Goal: Transaction & Acquisition: Book appointment/travel/reservation

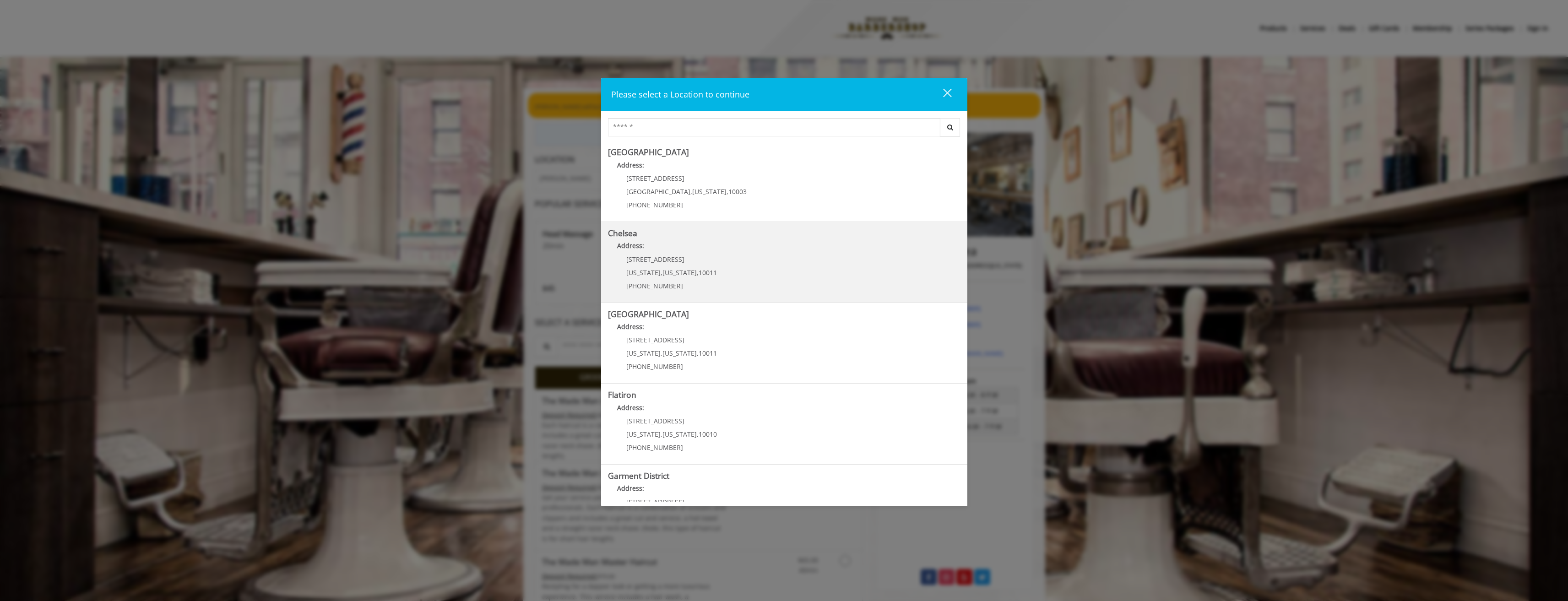
click at [715, 273] on link "Chelsea Address: [STREET_ADDRESS][US_STATE][US_STATE] (917) 639-3902" at bounding box center [784, 263] width 353 height 67
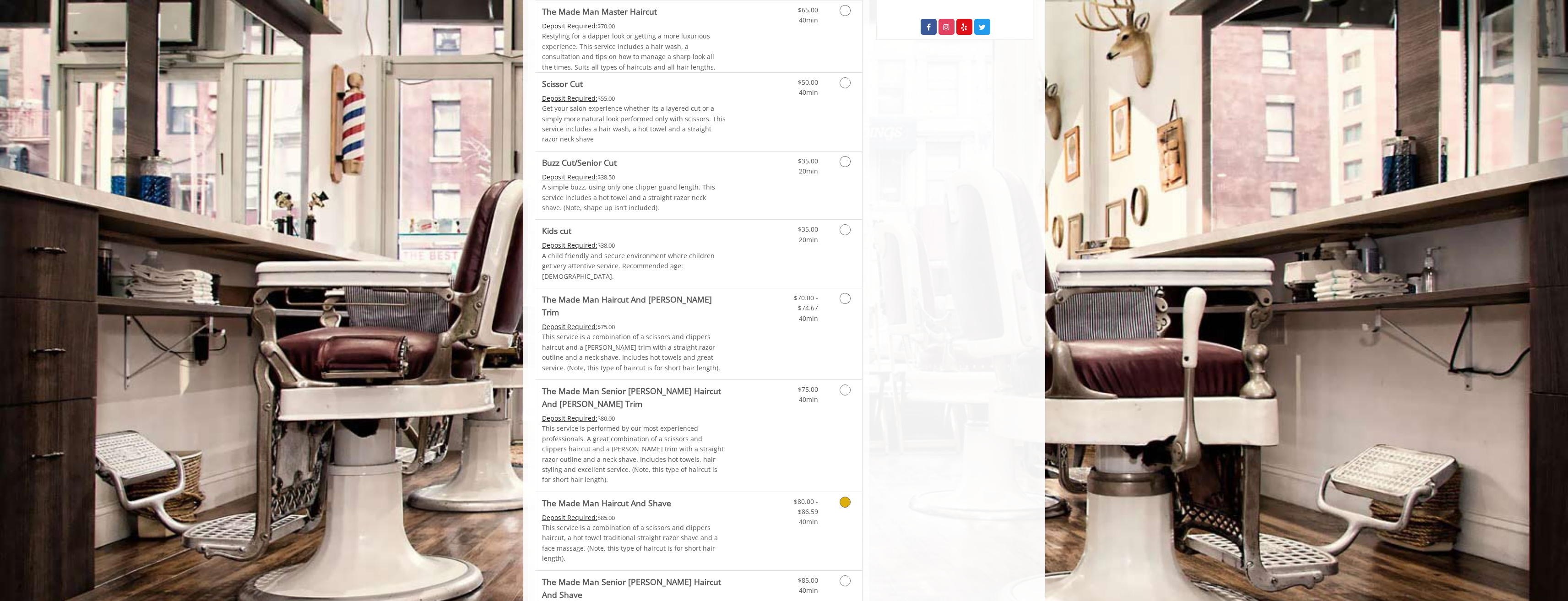
scroll to position [549, 0]
click at [846, 165] on icon "Grooming services" at bounding box center [845, 162] width 11 height 11
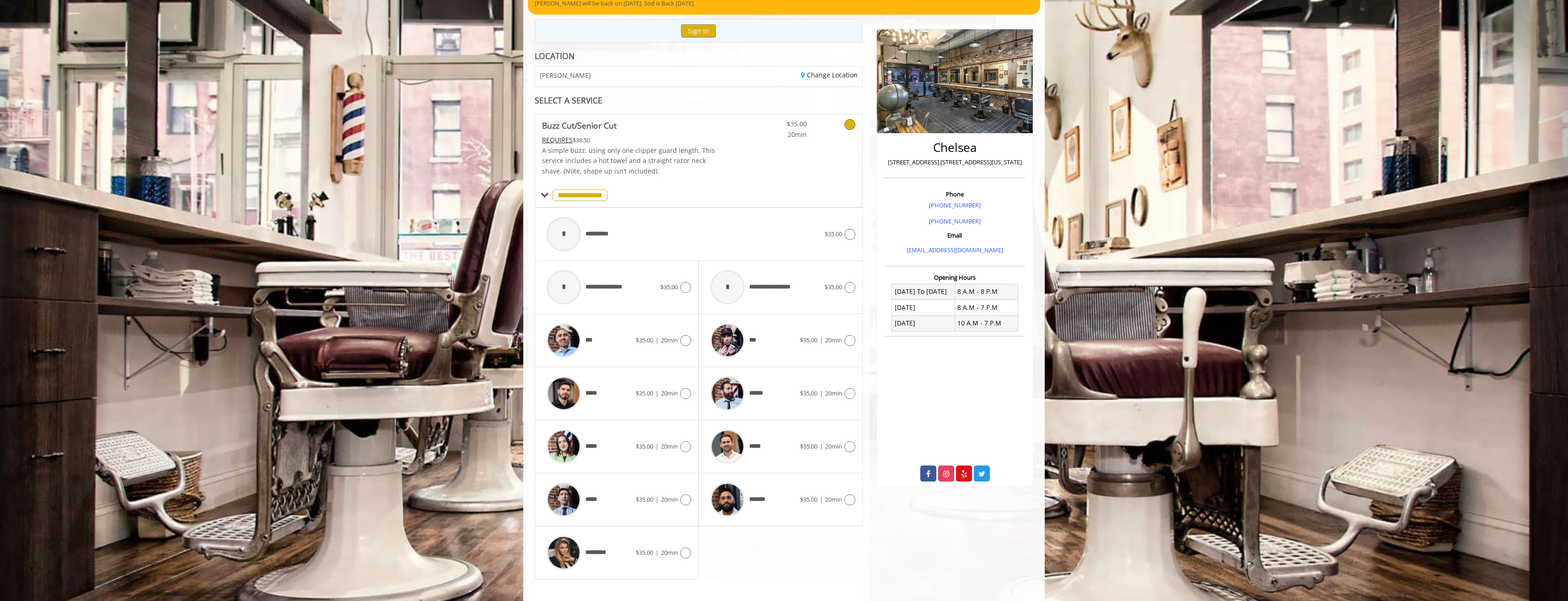
scroll to position [217, 0]
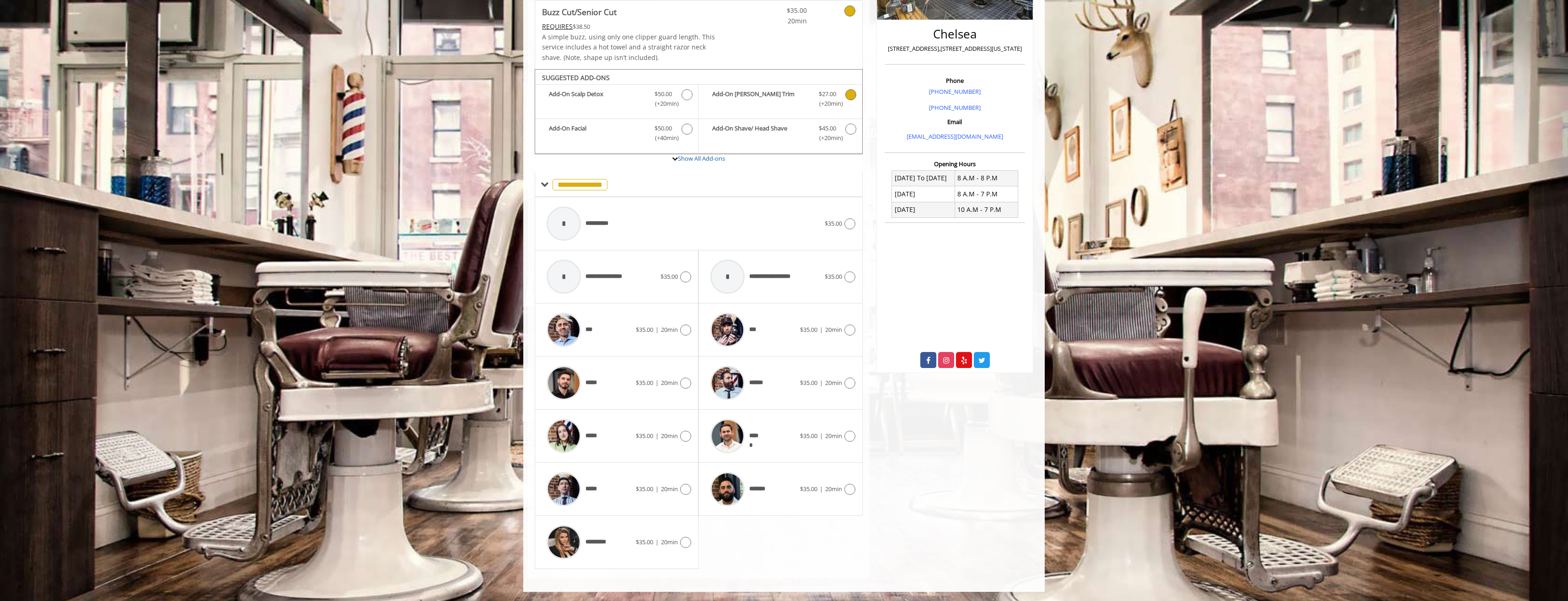
click at [809, 103] on span "Discounted Price $27.00 (+20min )" at bounding box center [827, 99] width 36 height 19
click at [837, 391] on div "****** $35.00 | 20min" at bounding box center [780, 383] width 149 height 44
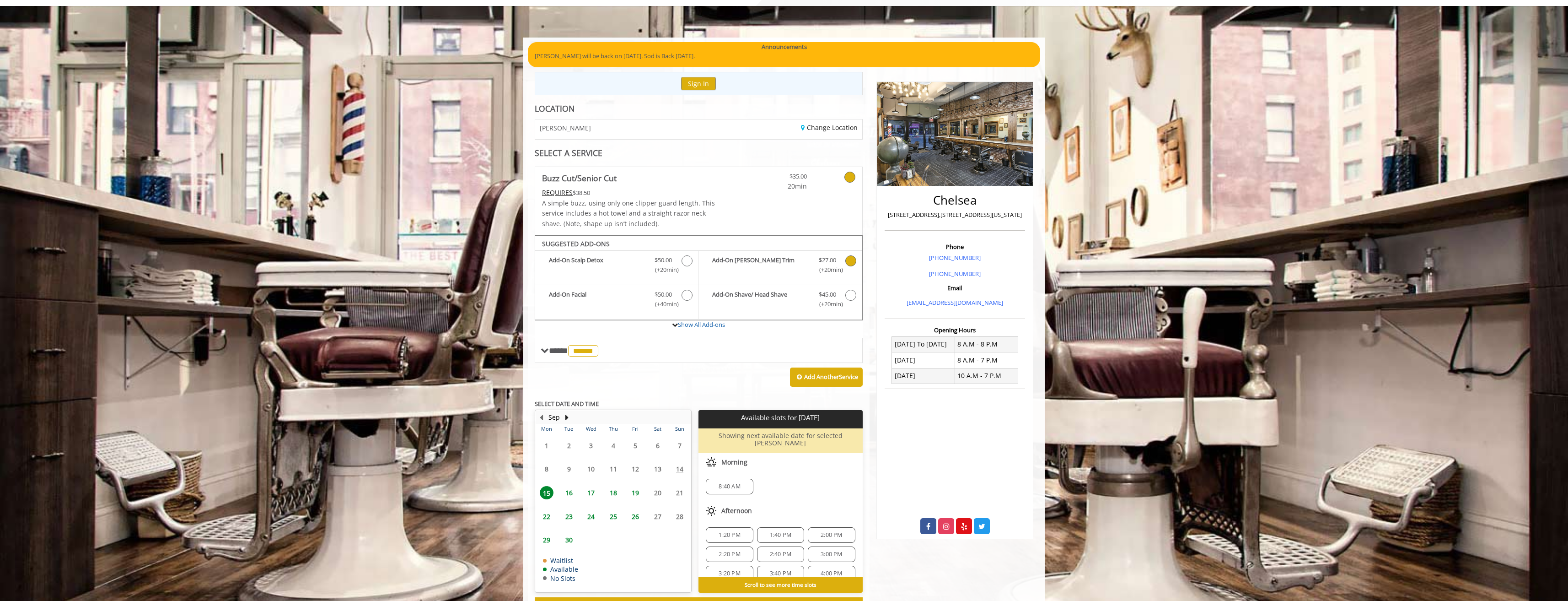
scroll to position [80, 0]
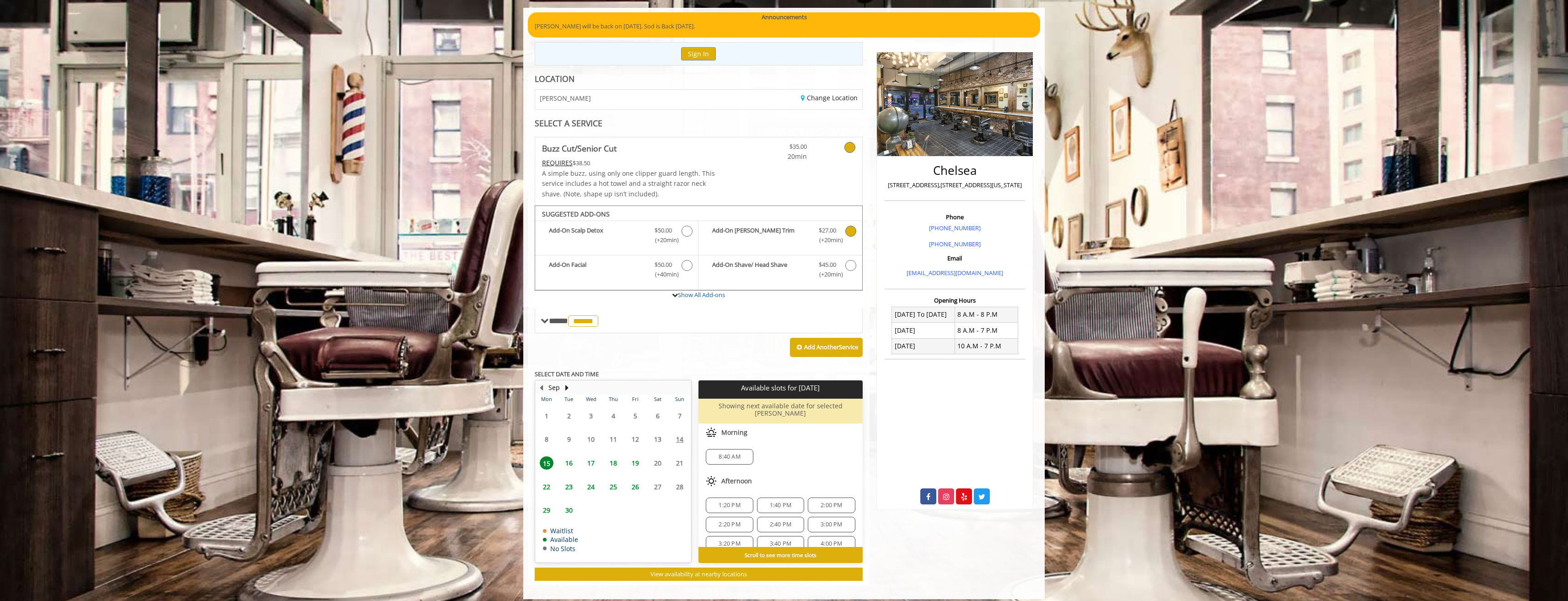
click at [572, 459] on span "16" at bounding box center [569, 463] width 14 height 14
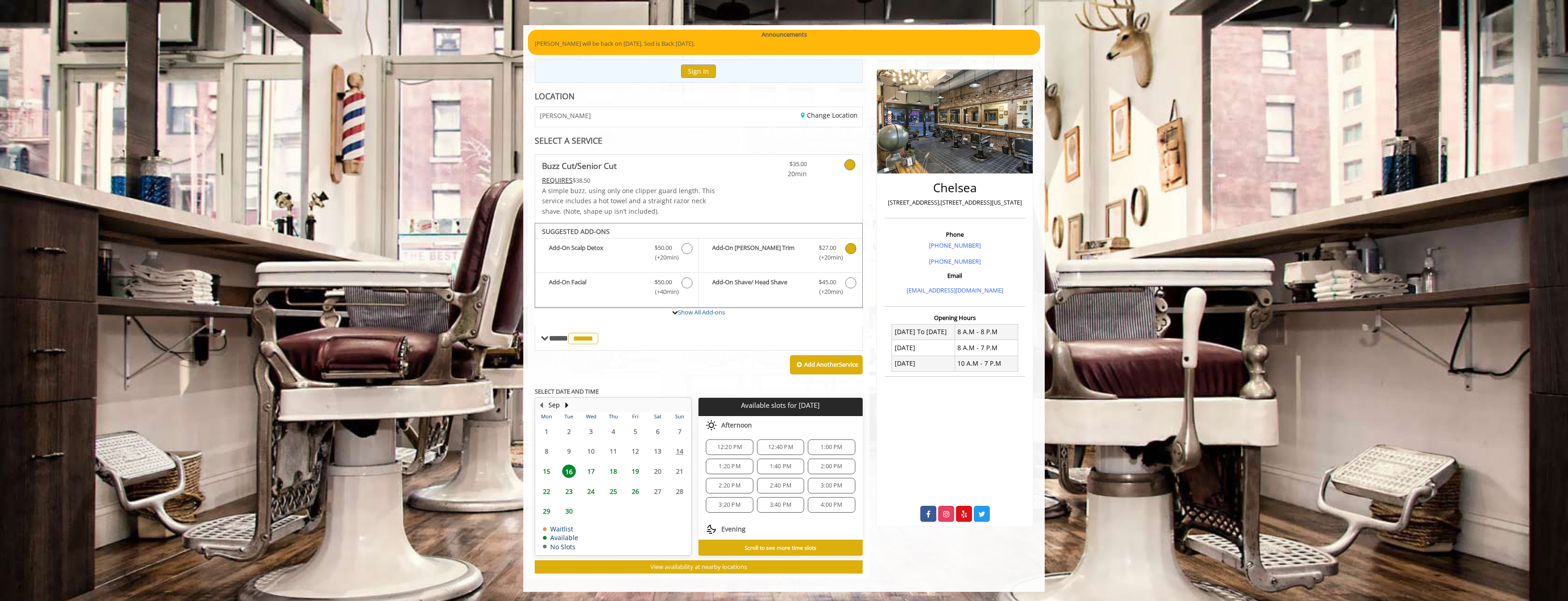
scroll to position [91, 0]
click at [821, 485] on span "3:00 PM" at bounding box center [831, 483] width 21 height 7
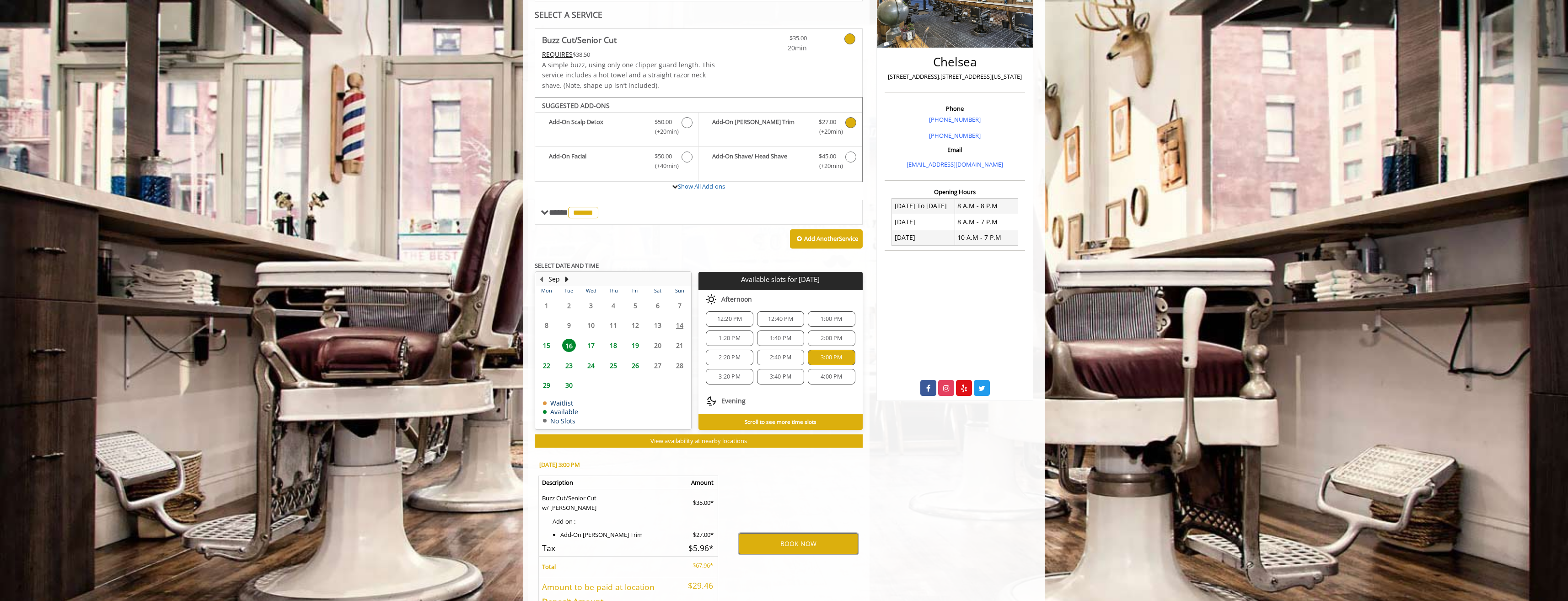
scroll to position [255, 0]
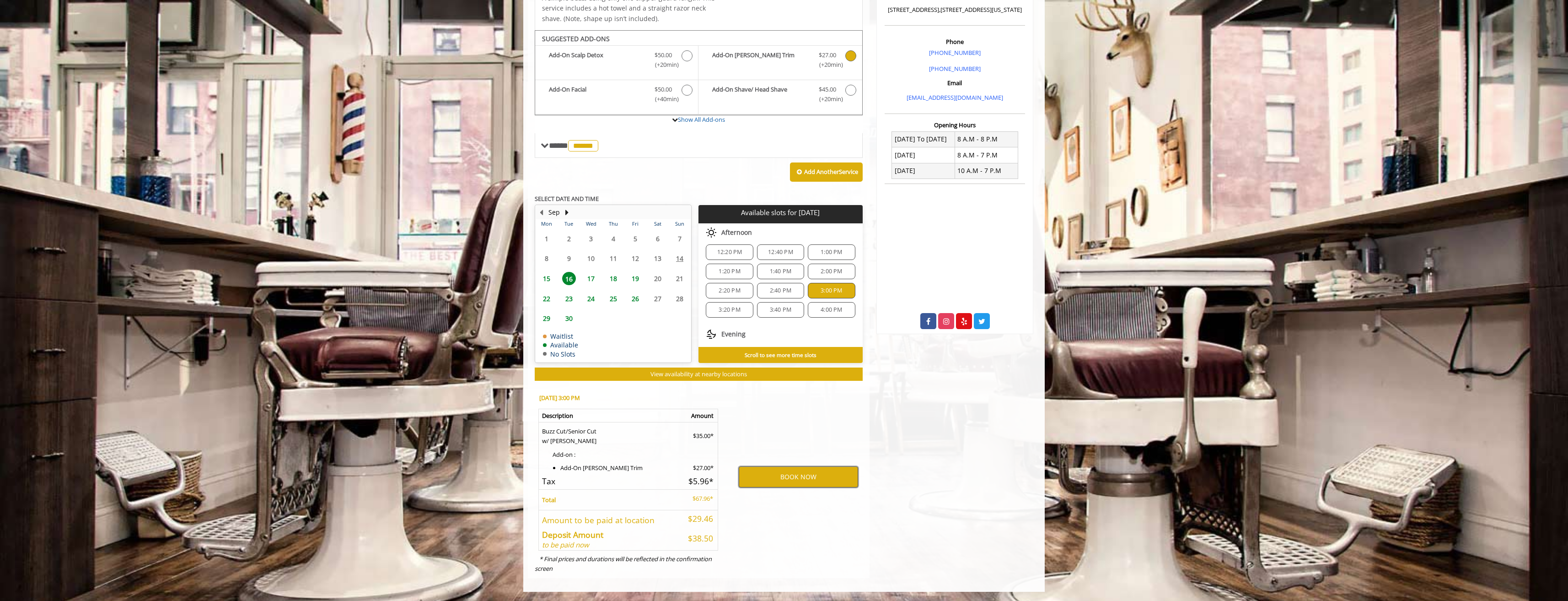
click at [789, 480] on button "BOOK NOW" at bounding box center [798, 477] width 120 height 21
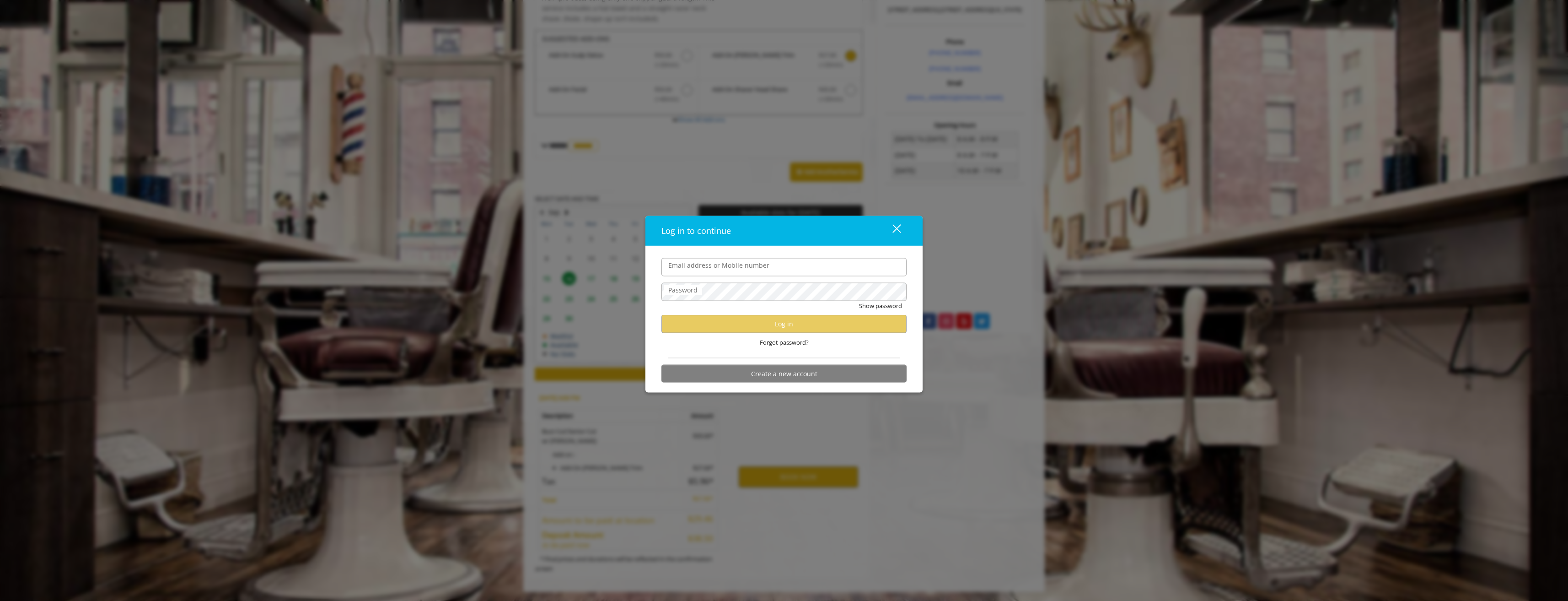
type input "**********"
click at [737, 325] on button "Log in" at bounding box center [784, 324] width 245 height 18
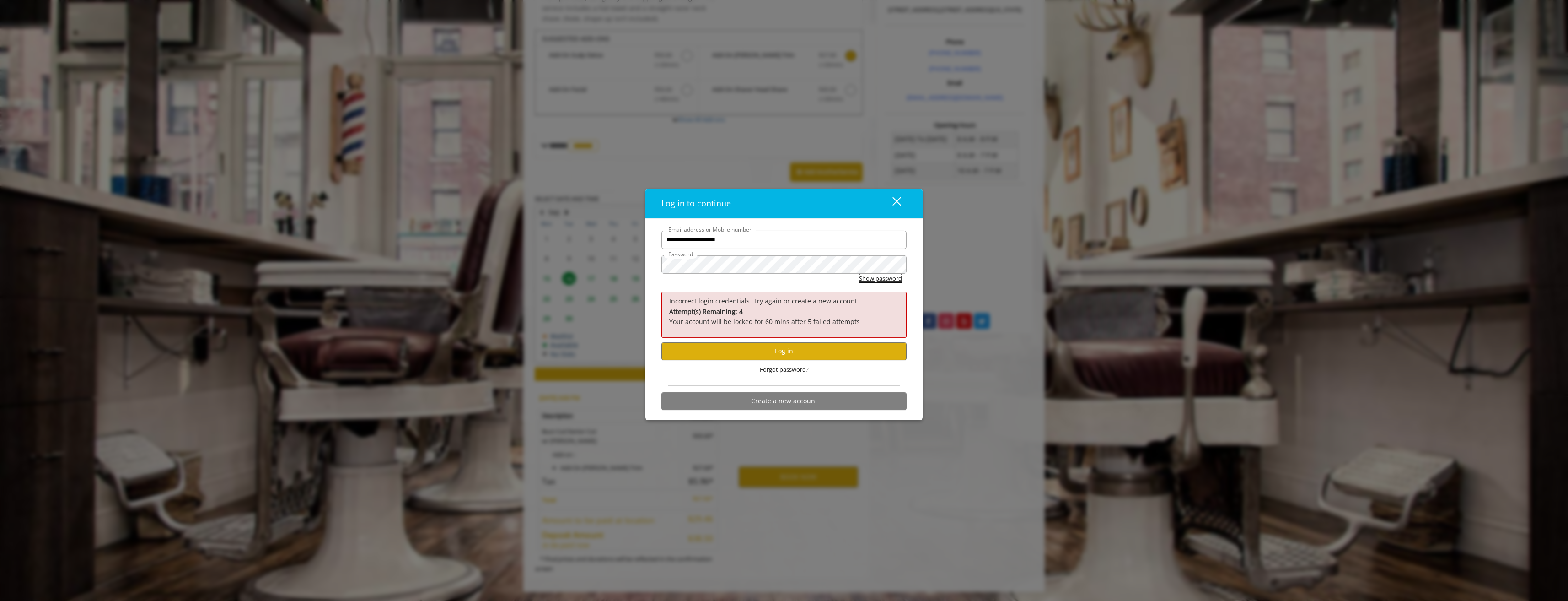
click at [877, 281] on button "Show password" at bounding box center [880, 278] width 43 height 10
click at [771, 355] on button "Log in" at bounding box center [784, 351] width 245 height 18
click at [898, 204] on div "close" at bounding box center [891, 203] width 18 height 14
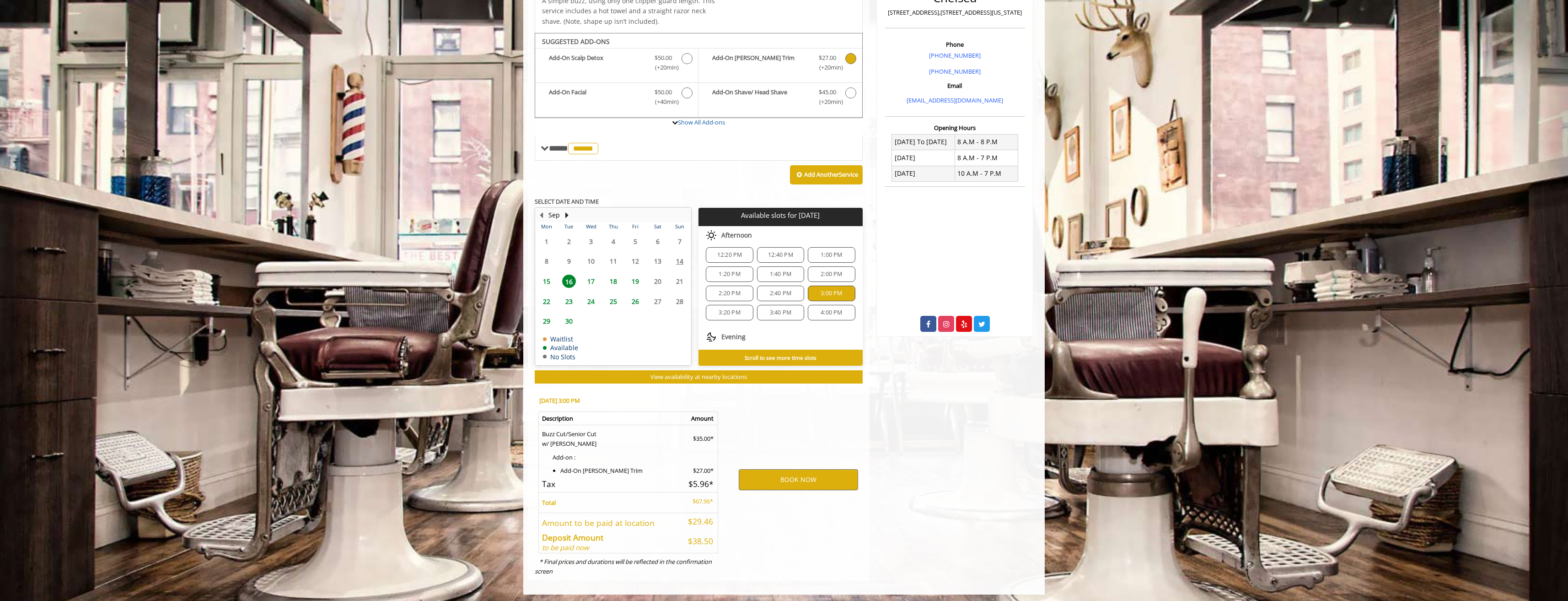
scroll to position [255, 0]
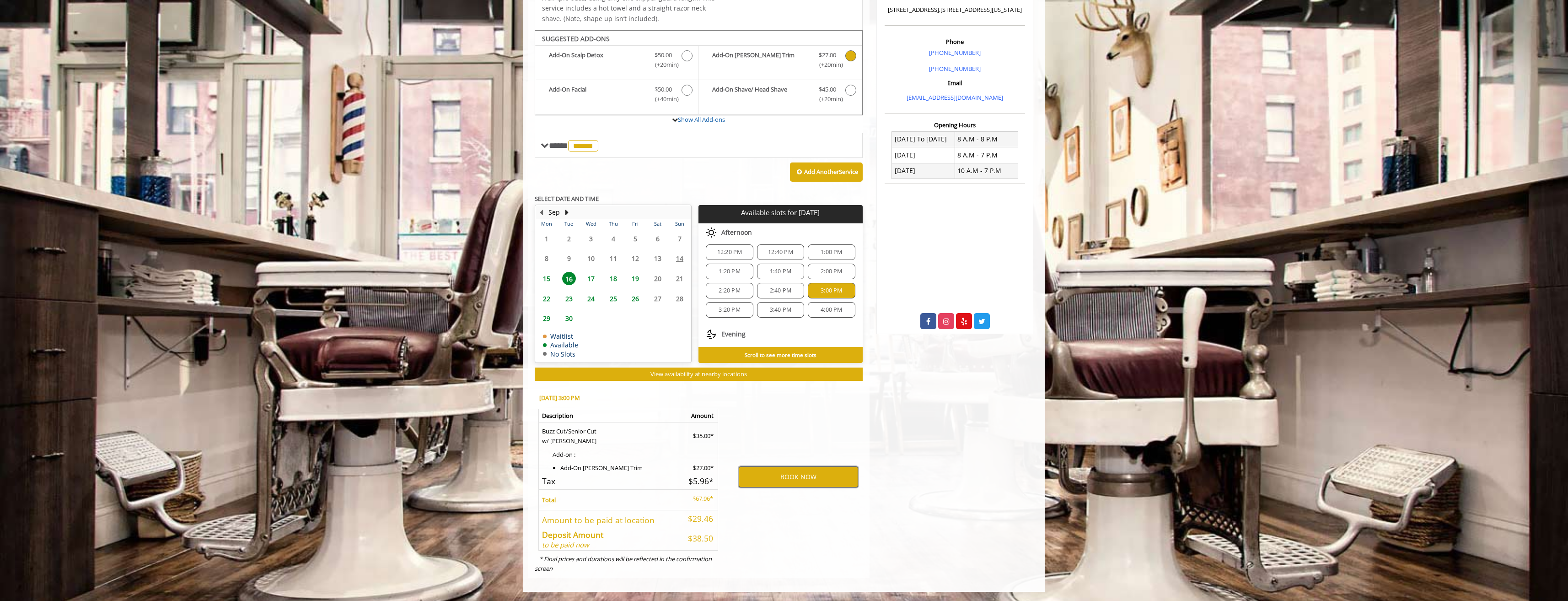
click at [778, 479] on button "BOOK NOW" at bounding box center [798, 477] width 120 height 21
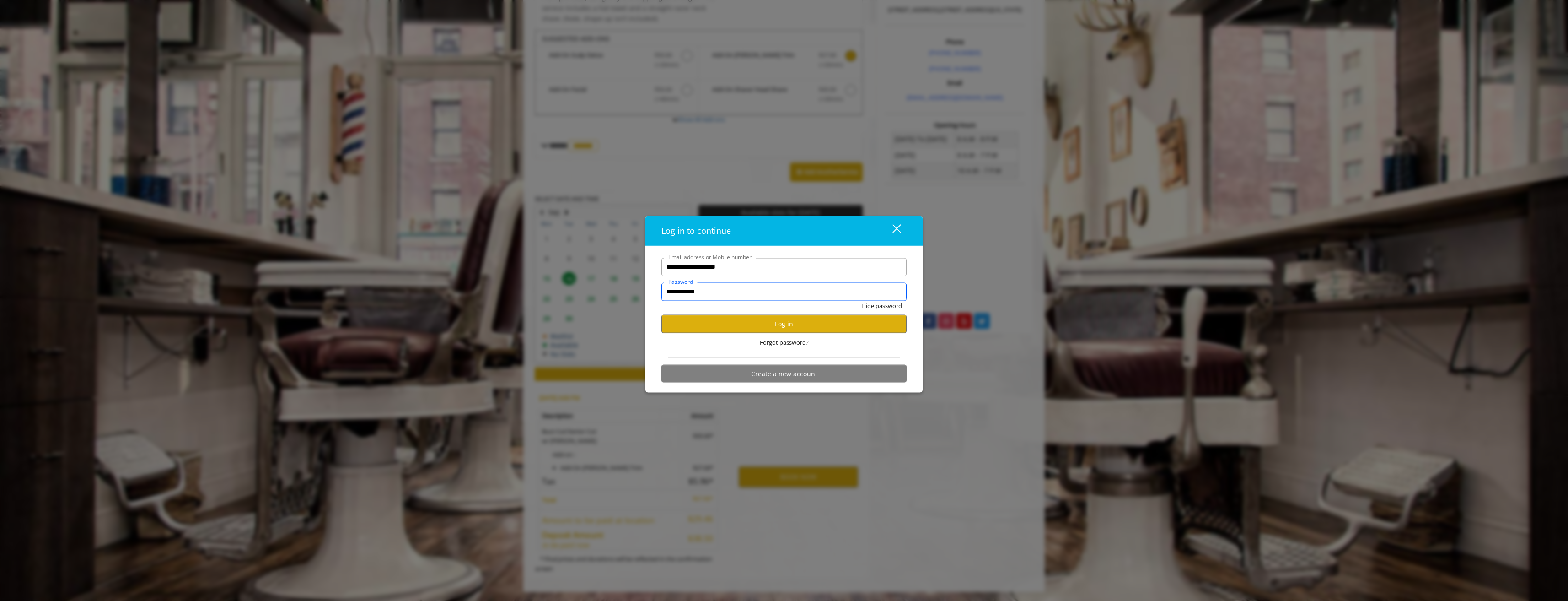
click at [753, 292] on input "**********" at bounding box center [784, 291] width 245 height 18
click at [730, 290] on input "**********" at bounding box center [784, 291] width 245 height 18
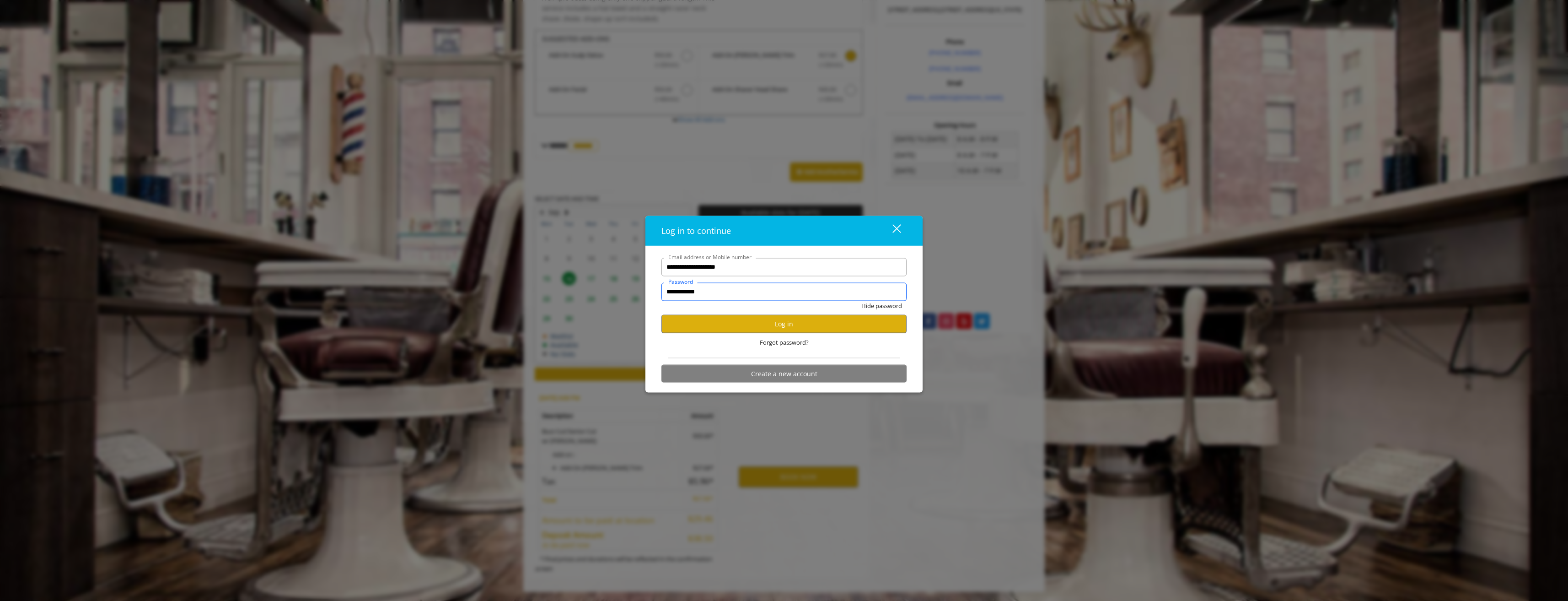
click at [730, 290] on input "**********" at bounding box center [784, 291] width 245 height 18
click at [779, 343] on span "Forgot password?" at bounding box center [784, 342] width 49 height 10
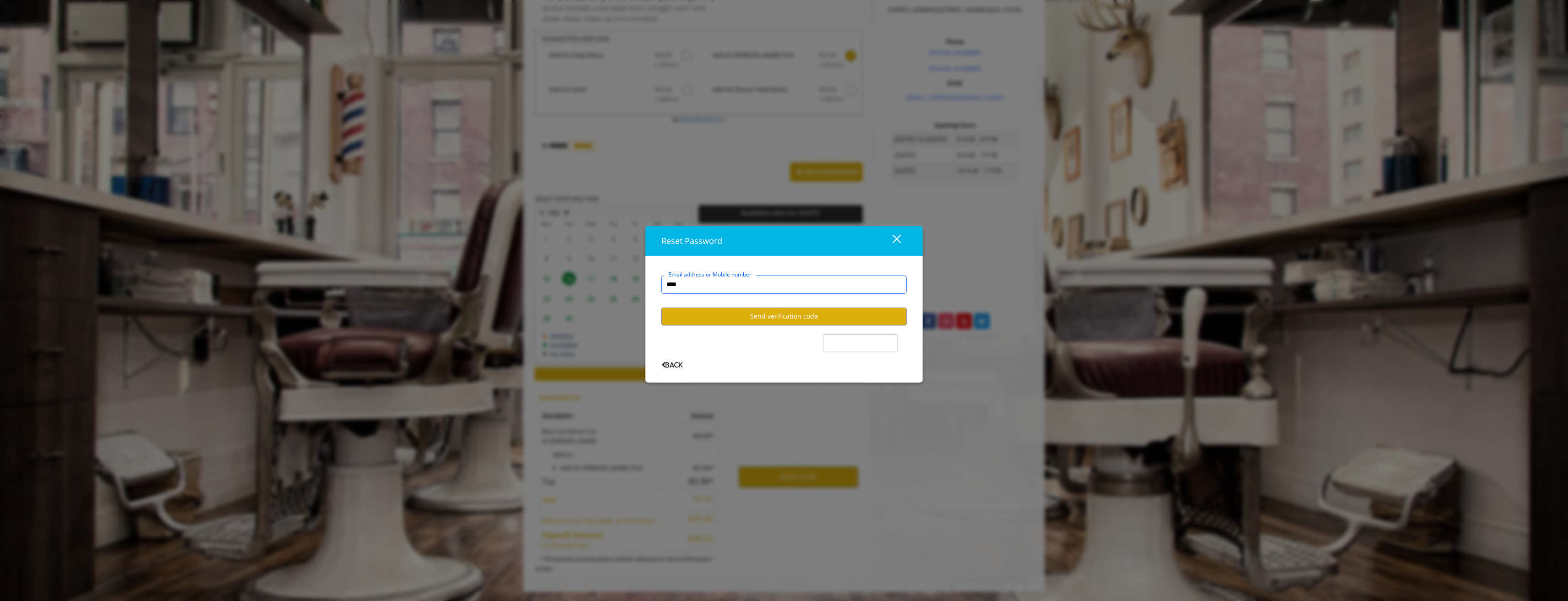
type input "**********"
click at [777, 315] on button "Send verification code" at bounding box center [784, 317] width 245 height 18
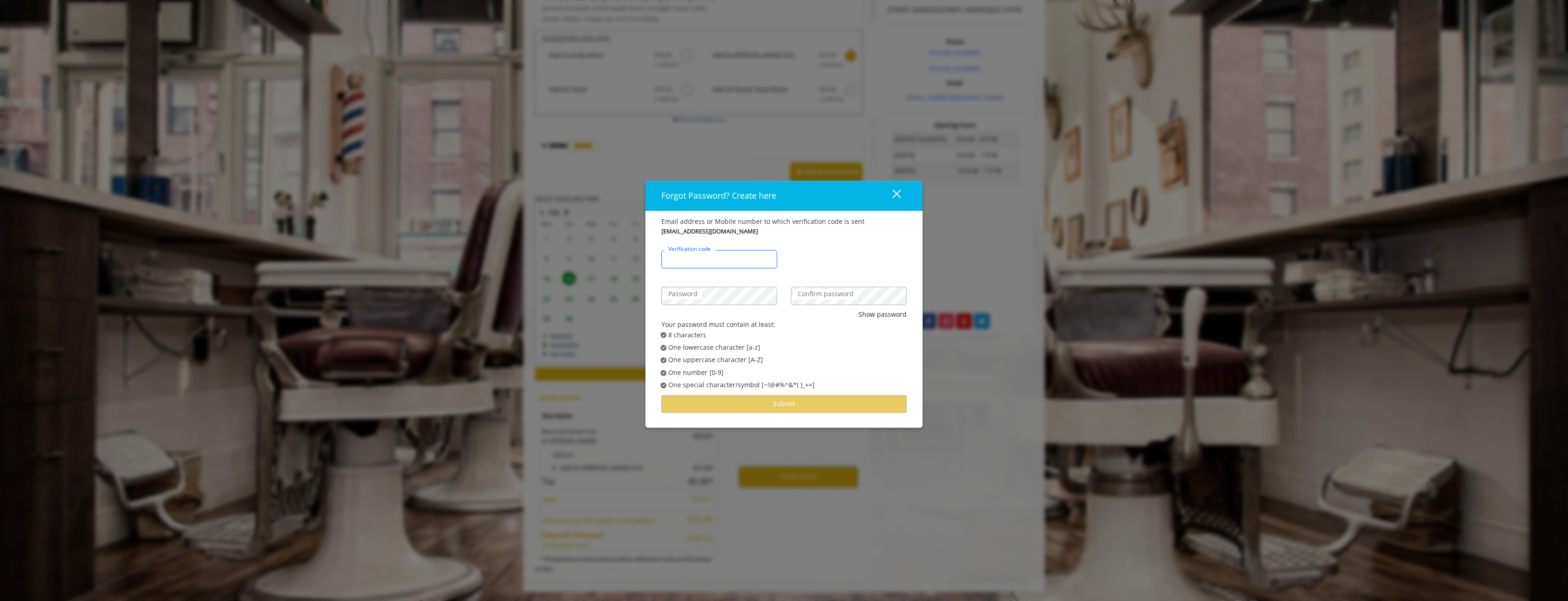
click at [730, 262] on input "Verification code" at bounding box center [719, 259] width 116 height 18
paste input "******"
type input "******"
click at [797, 349] on span "✔ Password Satisfies One lowercase character [a-z]" at bounding box center [787, 347] width 253 height 10
click at [867, 320] on div "Your password must contain at least:" at bounding box center [784, 325] width 245 height 10
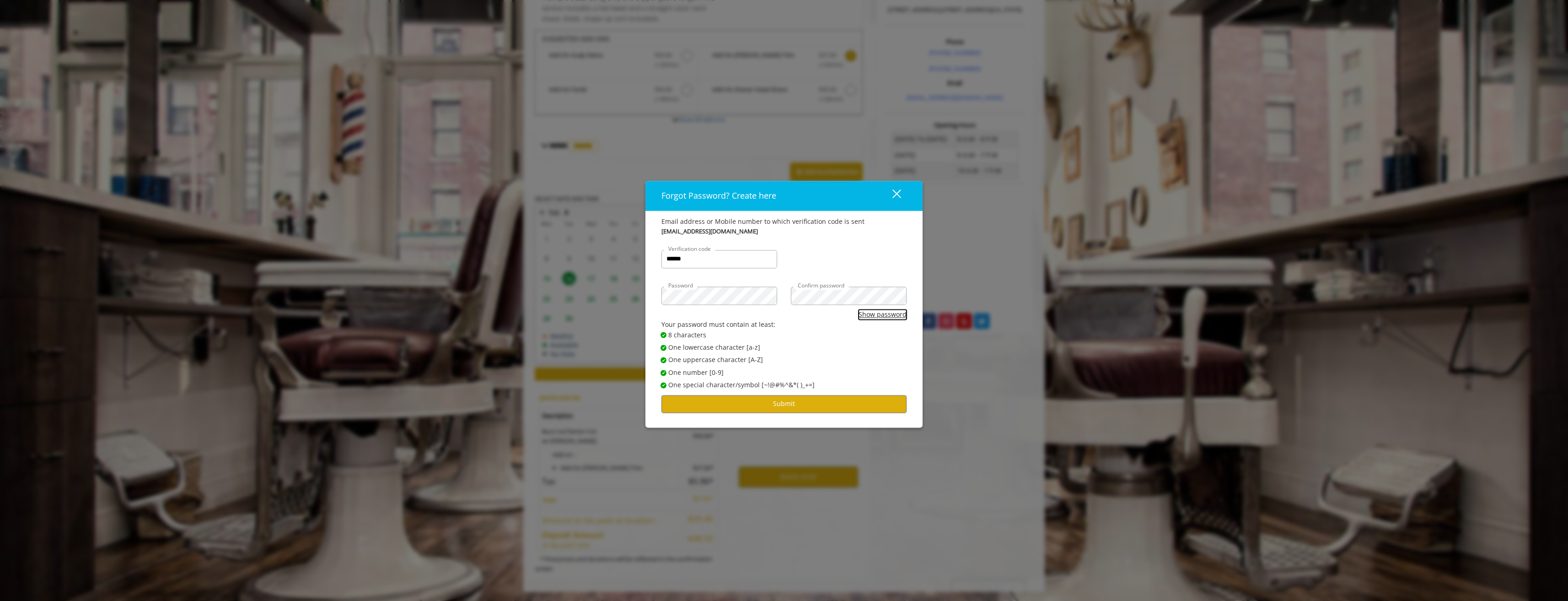
click at [869, 311] on button "Show password" at bounding box center [883, 315] width 48 height 10
click at [835, 402] on button "Submit" at bounding box center [784, 404] width 245 height 18
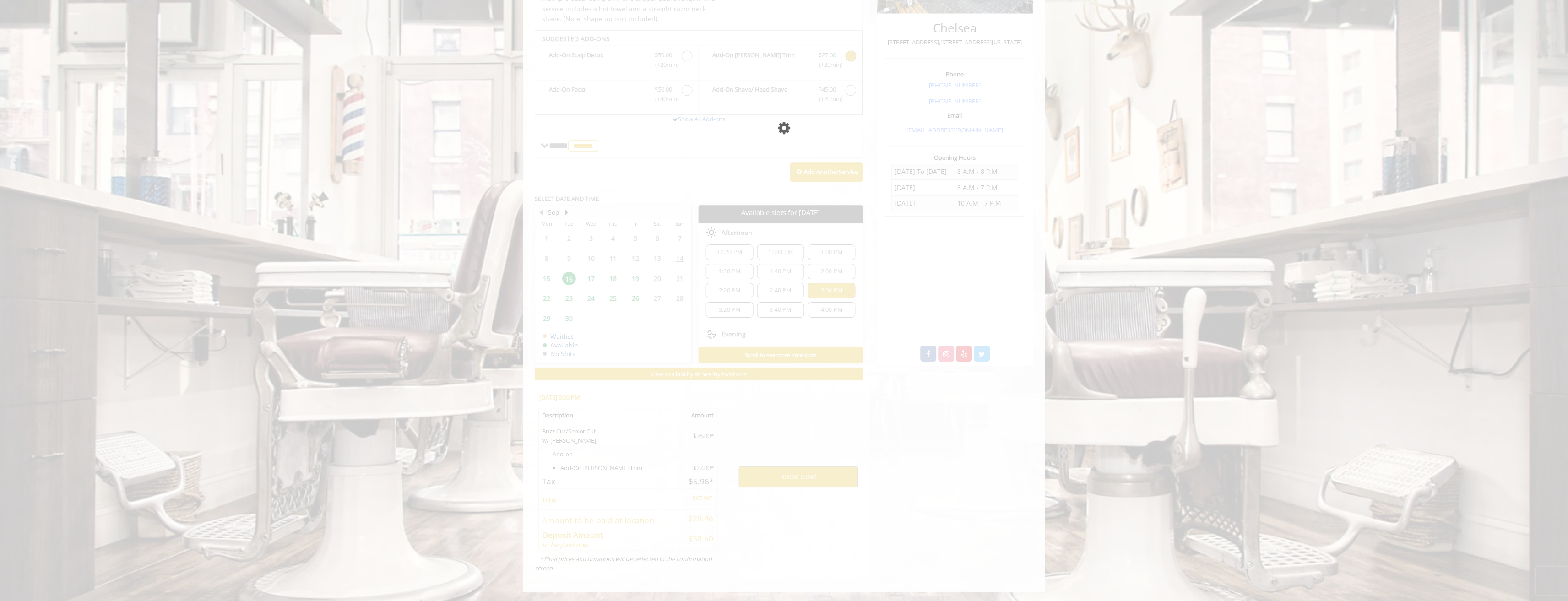
scroll to position [0, 0]
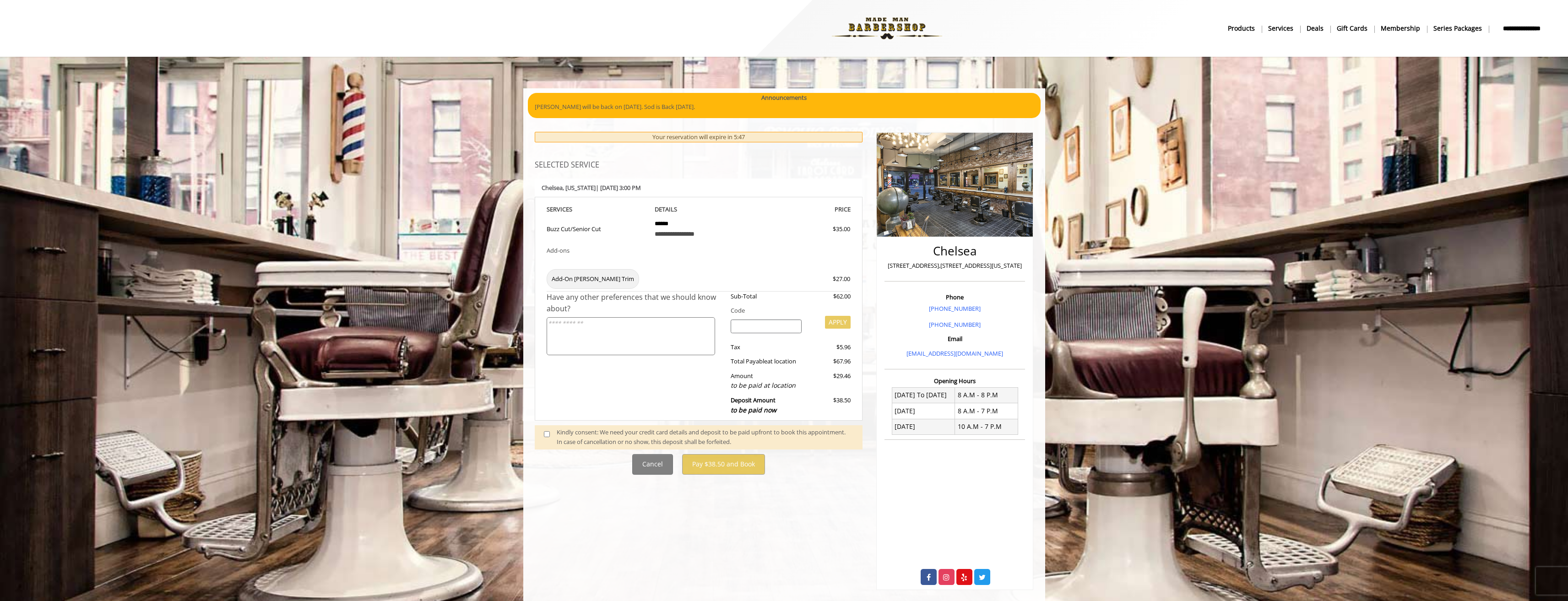
click at [573, 434] on div "Kindly consent: We need your credit card details and deposit to be paid upfront…" at bounding box center [705, 437] width 297 height 19
click at [550, 432] on span at bounding box center [551, 437] width 27 height 19
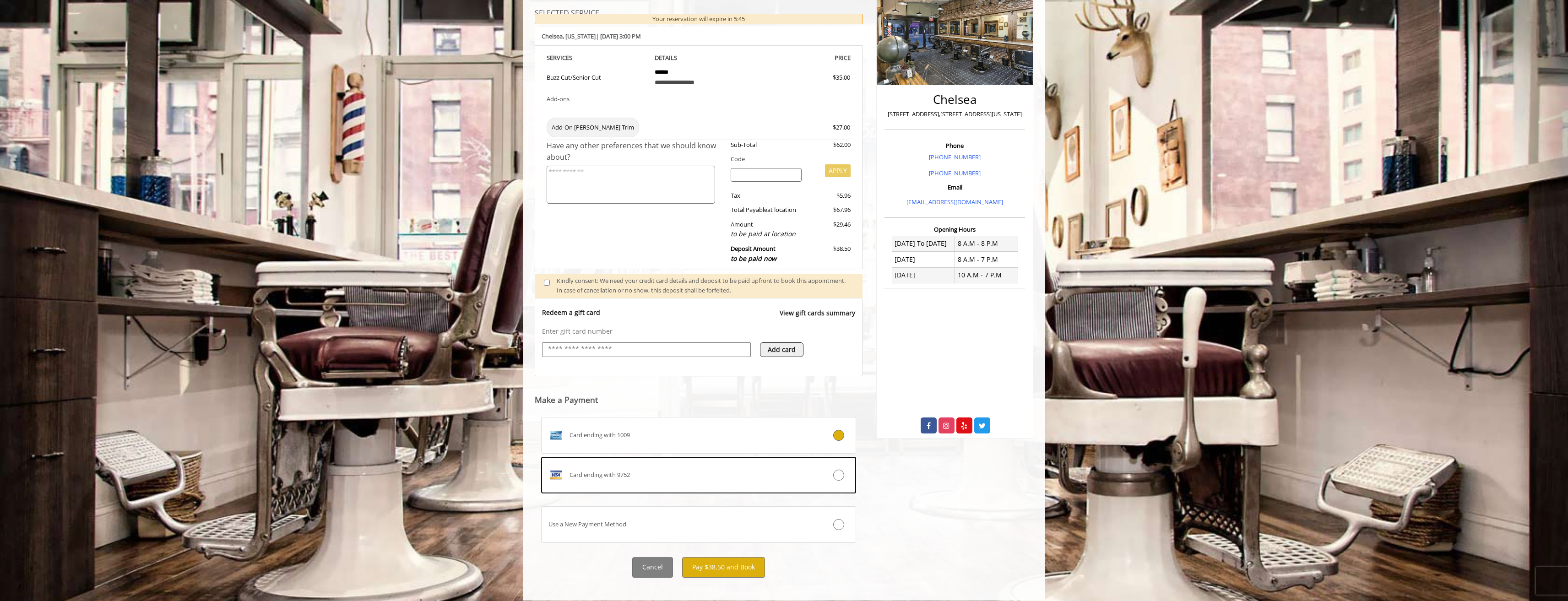
scroll to position [158, 0]
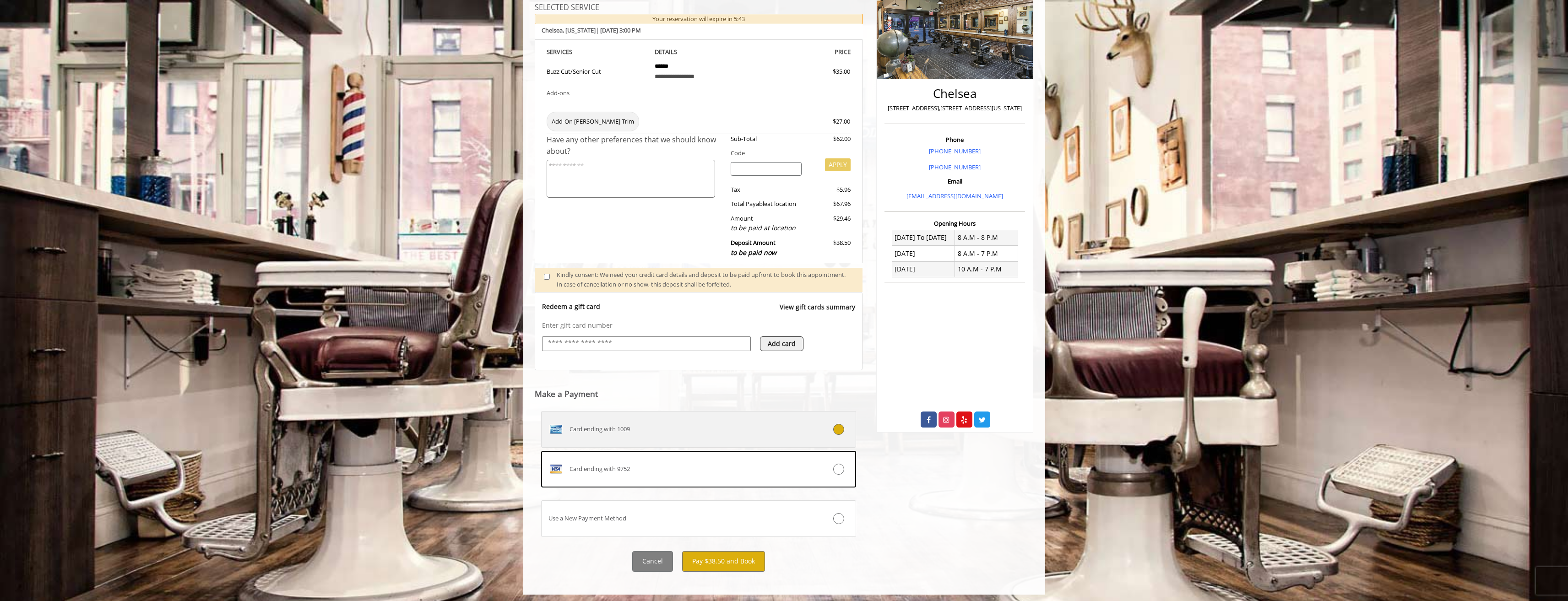
click at [757, 429] on div "Card ending with 1009" at bounding box center [672, 429] width 262 height 15
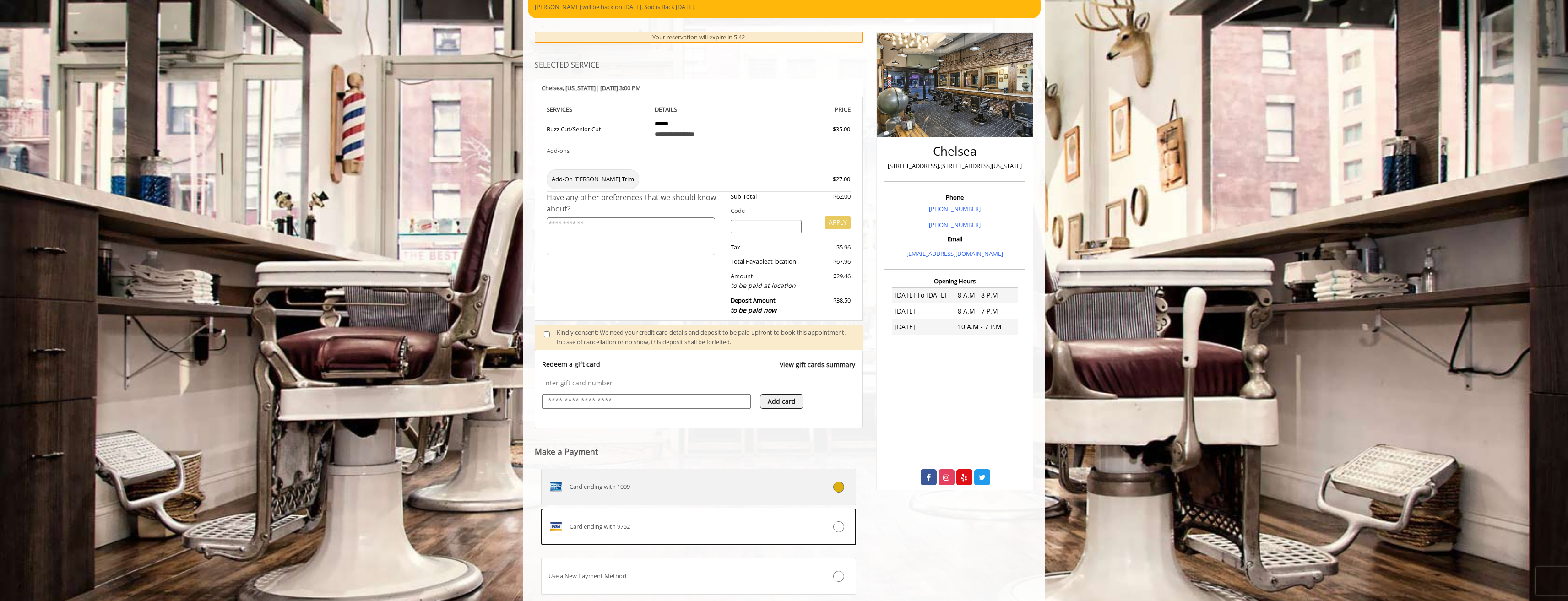
click at [757, 481] on div "Card ending with 1009" at bounding box center [672, 486] width 262 height 15
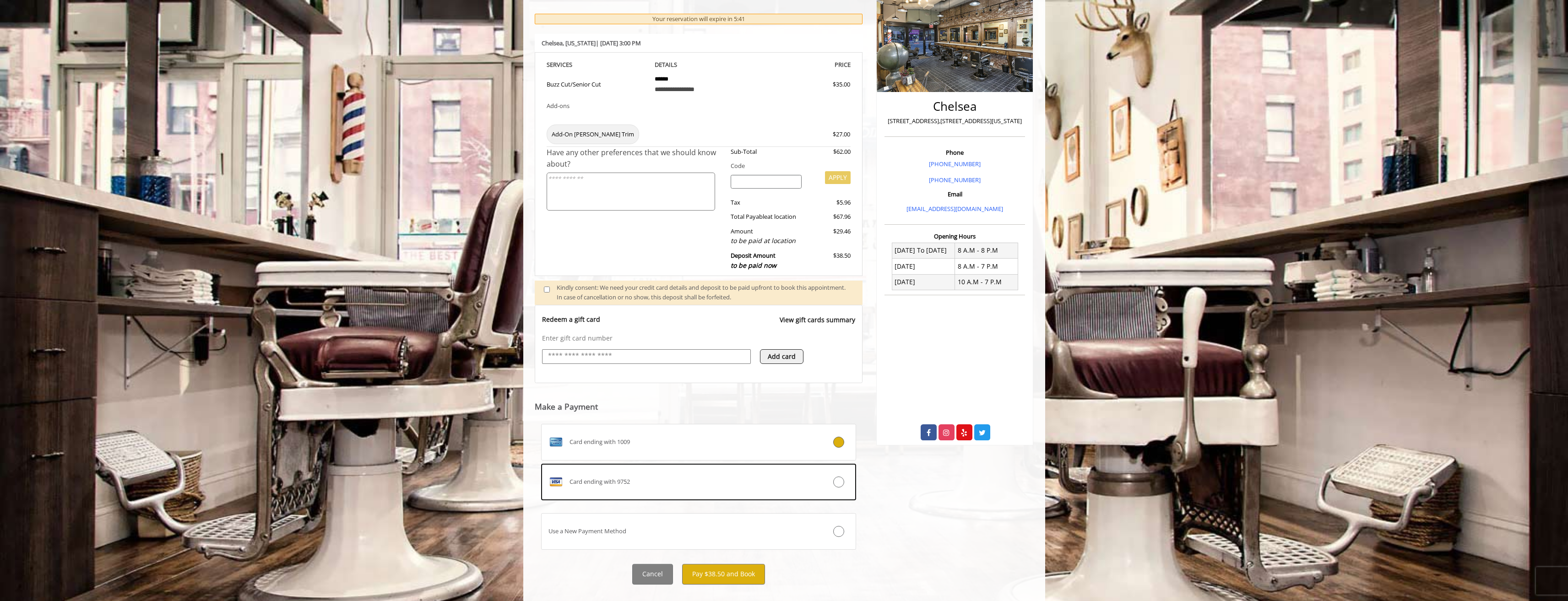
scroll to position [160, 0]
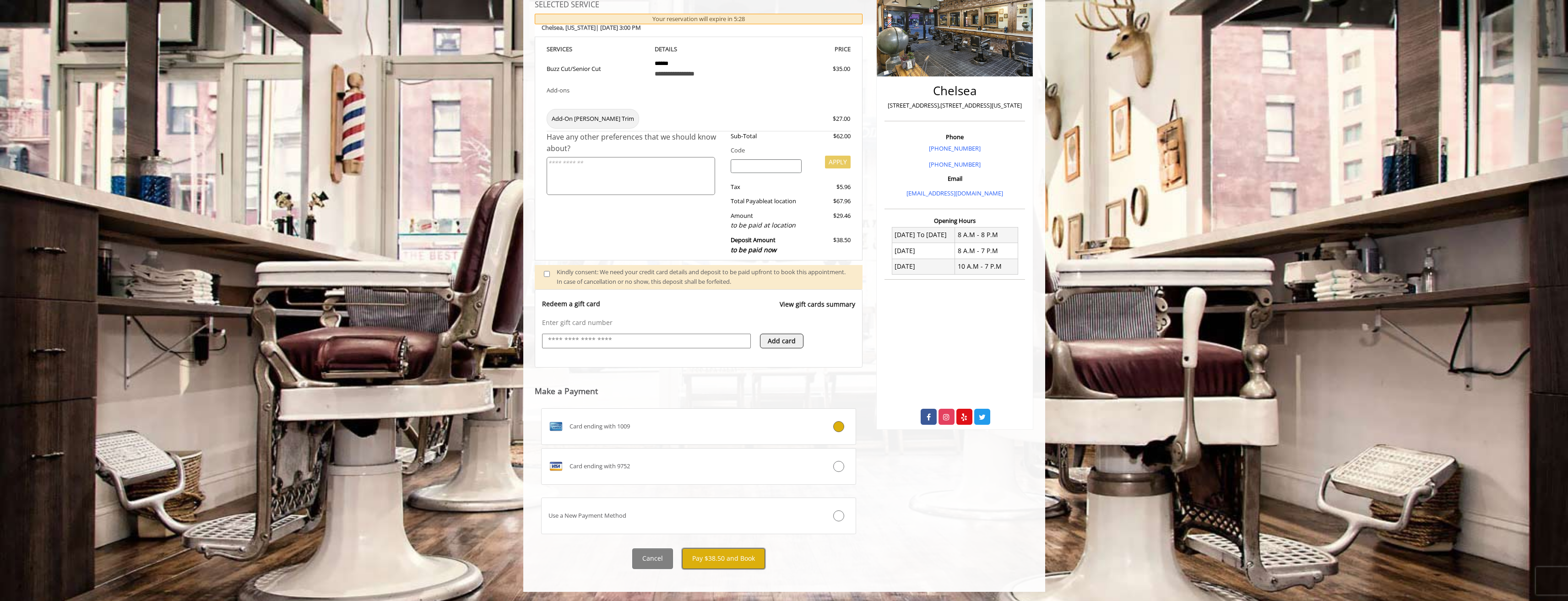
click at [749, 560] on button "Pay $38.50 and Book" at bounding box center [723, 559] width 83 height 21
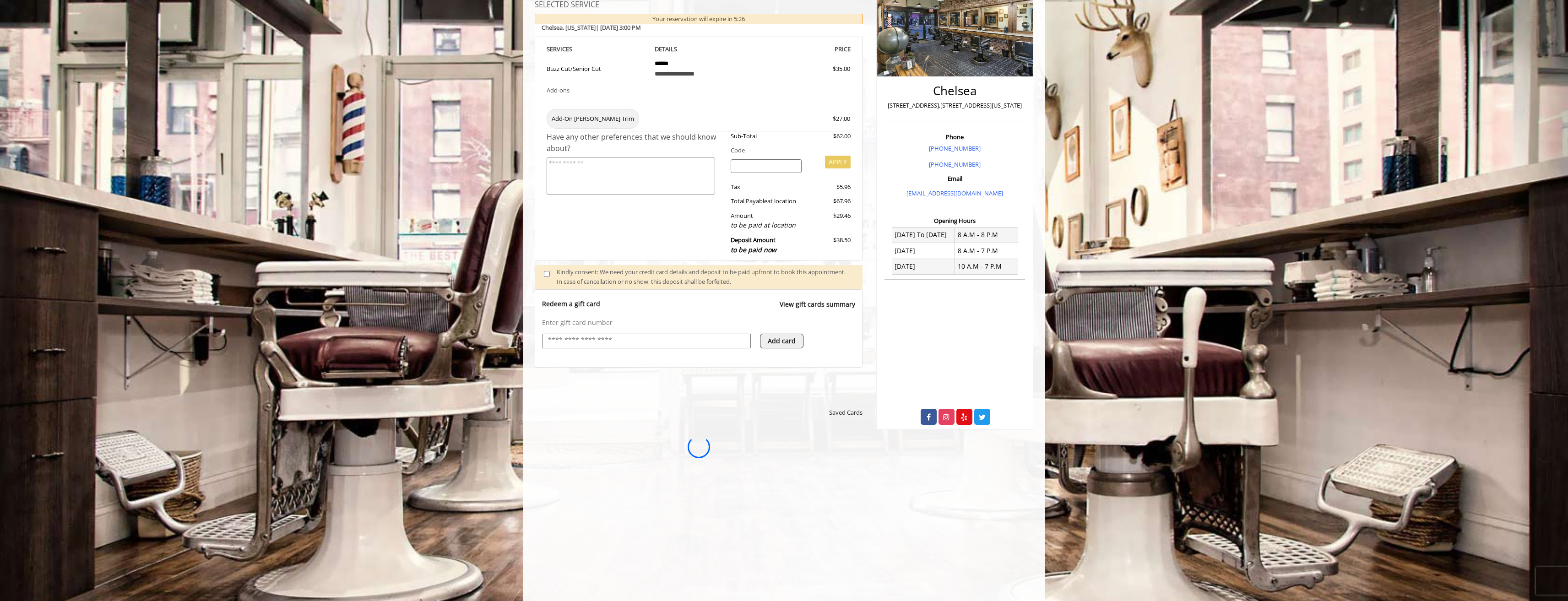
scroll to position [0, 0]
